Goal: Find specific page/section: Find specific page/section

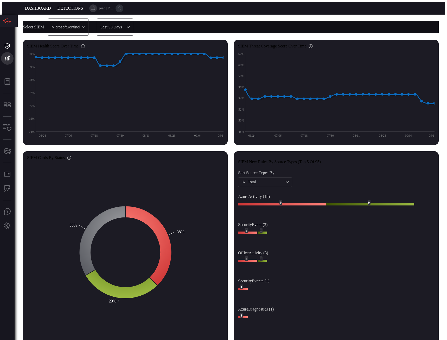
click at [121, 7] on icon at bounding box center [119, 9] width 3 height 4
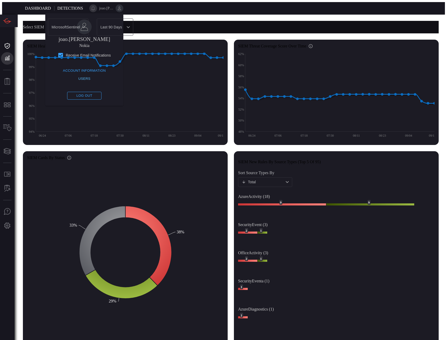
click at [102, 77] on button "Users" at bounding box center [84, 79] width 34 height 8
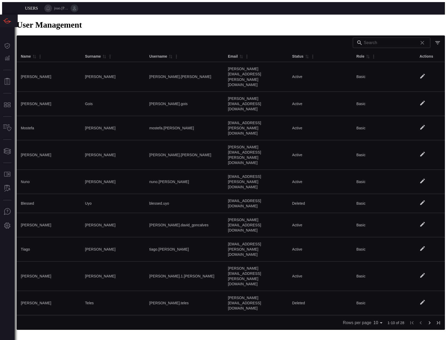
click at [374, 329] on body "Users joao.pires Dashboard Dashboard Detections Detections Reports Reports MITR…" at bounding box center [223, 165] width 443 height 327
click at [373, 328] on li "100" at bounding box center [372, 328] width 15 height 9
type input "100"
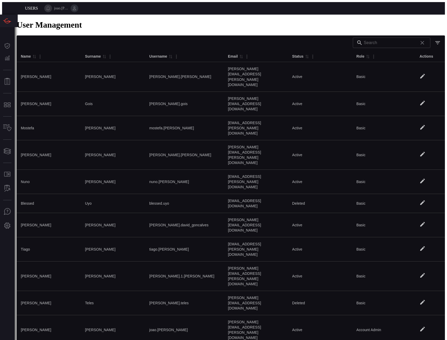
click at [375, 45] on input "text" at bounding box center [390, 43] width 52 height 10
drag, startPoint x: 162, startPoint y: 14, endPoint x: 165, endPoint y: 14, distance: 3.4
click at [162, 20] on div "User Management Drop to group by ​ Name 0 Surname 0 Username 0 Email 0 Status 0…" at bounding box center [231, 197] width 429 height 355
click at [76, 7] on icon at bounding box center [74, 9] width 3 height 4
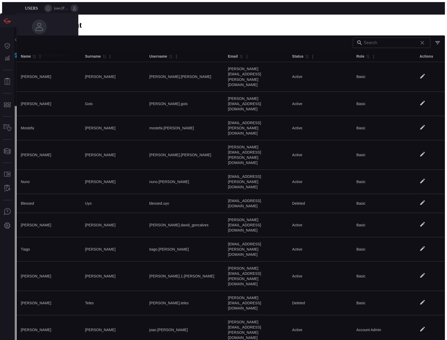
click at [62, 69] on button "Account Information" at bounding box center [39, 71] width 46 height 8
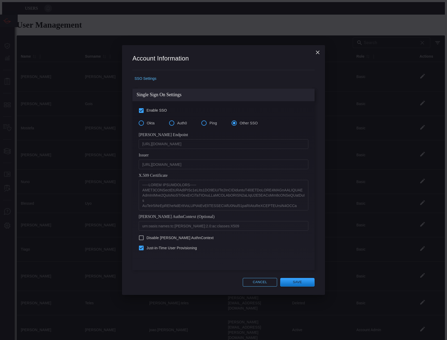
click at [246, 278] on button "Cancel" at bounding box center [260, 282] width 34 height 9
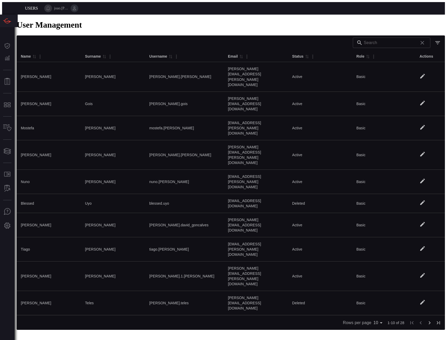
click at [367, 42] on input "text" at bounding box center [390, 43] width 52 height 10
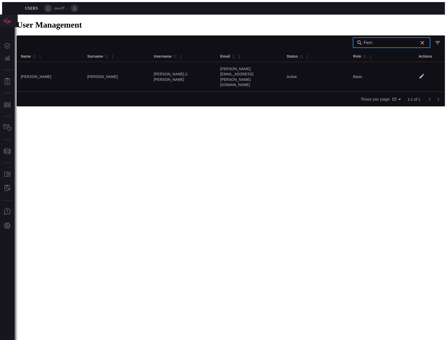
type input "Fern"
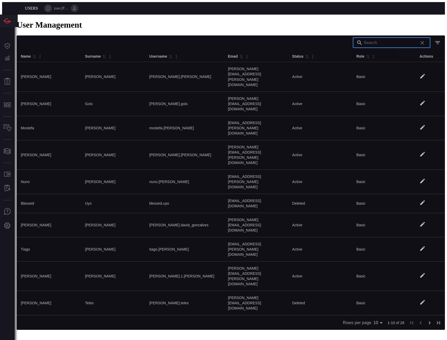
click at [372, 43] on input "text" at bounding box center [390, 43] width 52 height 10
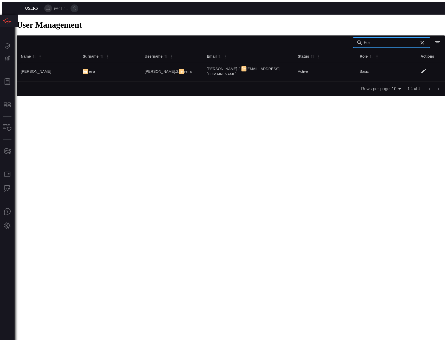
type input "Fer"
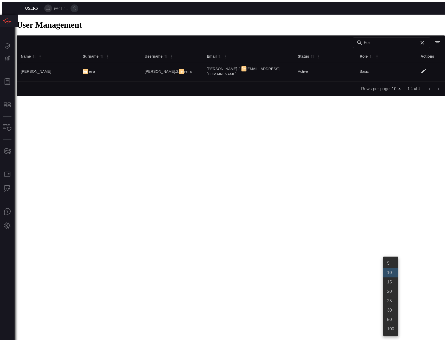
click at [393, 96] on body "Users [PERSON_NAME].[PERSON_NAME] Dashboard Dashboard Detections Detections Rep…" at bounding box center [223, 49] width 443 height 94
click at [393, 330] on li "100" at bounding box center [390, 328] width 15 height 9
type input "100"
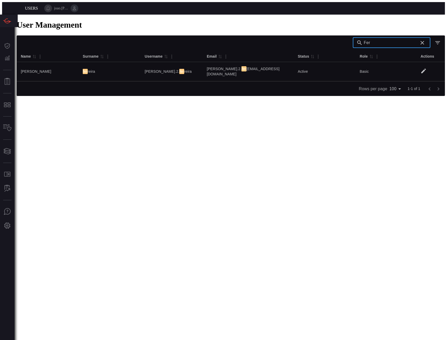
click at [378, 45] on input "Fer" at bounding box center [390, 43] width 52 height 10
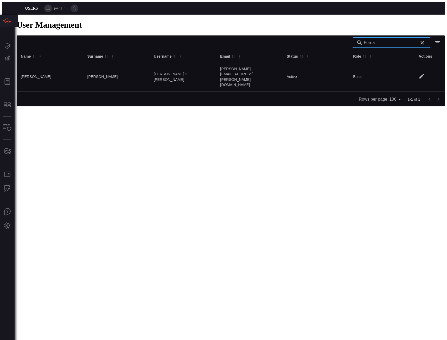
type input "Ferna"
